Goal: Task Accomplishment & Management: Manage account settings

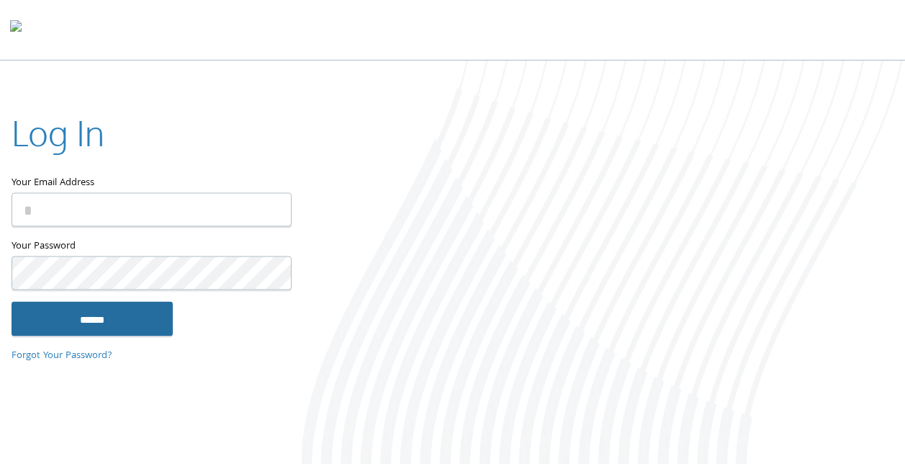
type input "**********"
click at [106, 313] on input "******" at bounding box center [92, 319] width 161 height 35
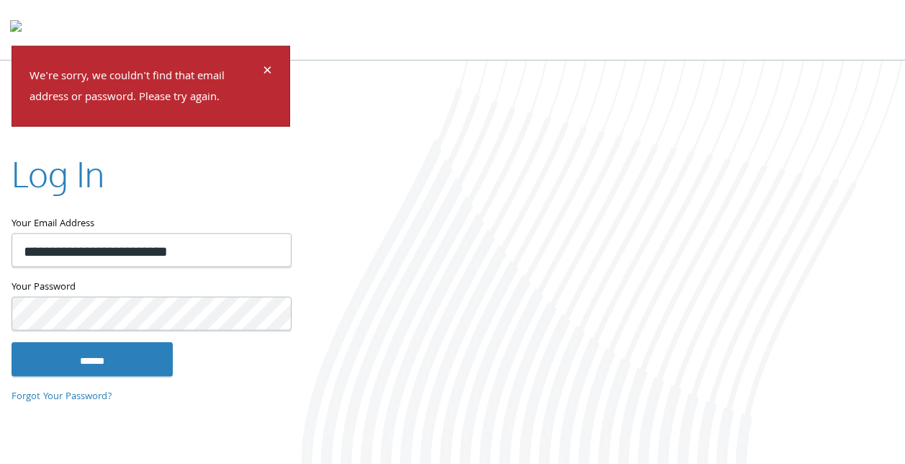
click at [0, 463] on com-1password-button at bounding box center [0, 467] width 0 height 0
